Goal: Navigation & Orientation: Find specific page/section

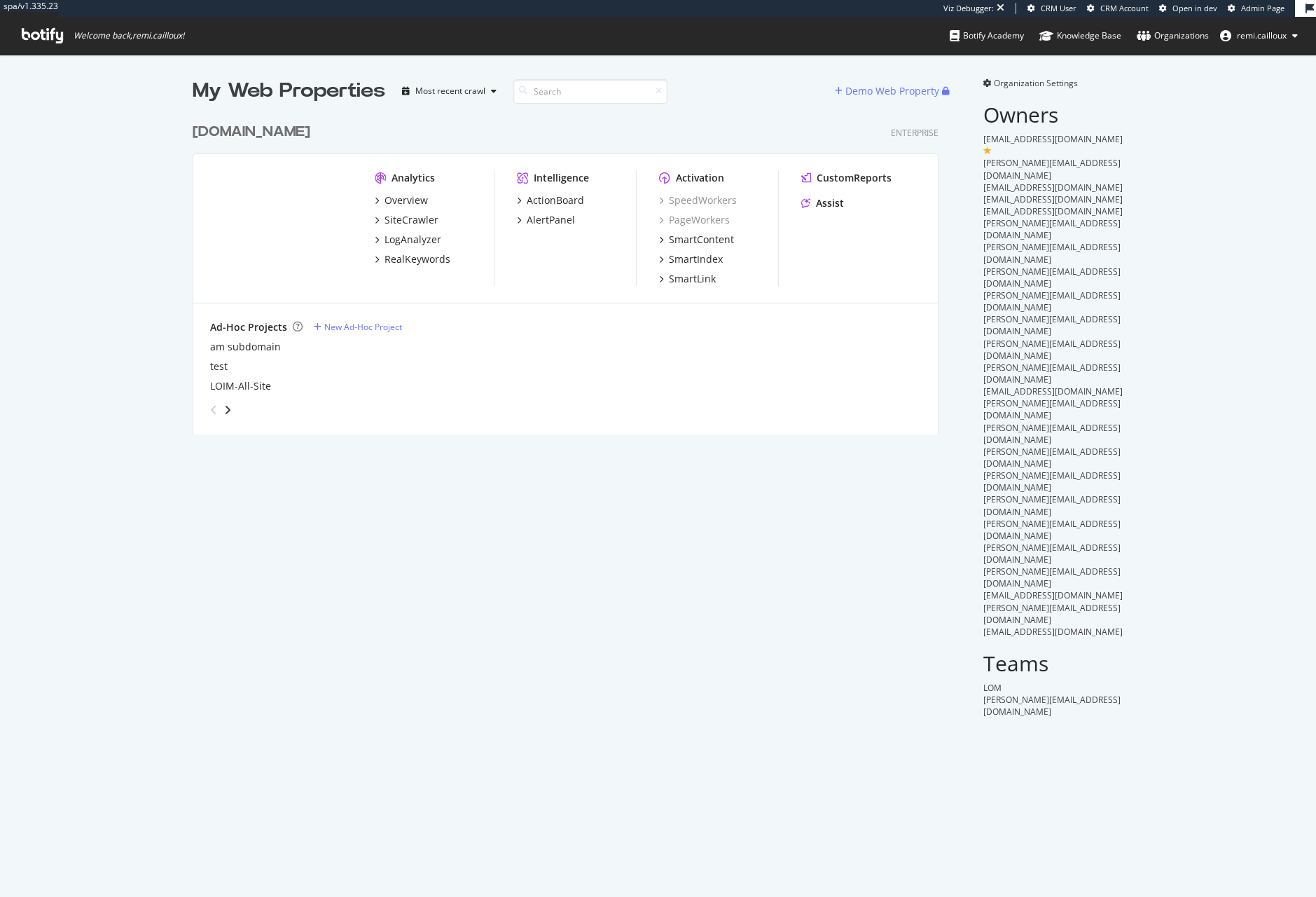
scroll to position [319, 747]
